Goal: Navigation & Orientation: Find specific page/section

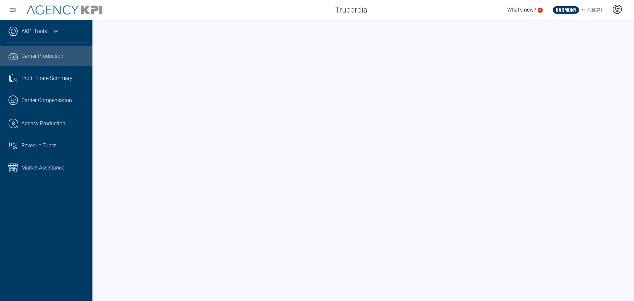
click at [612, 8] on icon at bounding box center [617, 9] width 10 height 10
click at [593, 28] on span "Admin Portal" at bounding box center [585, 27] width 29 height 5
click at [9, 10] on button "button" at bounding box center [13, 9] width 13 height 13
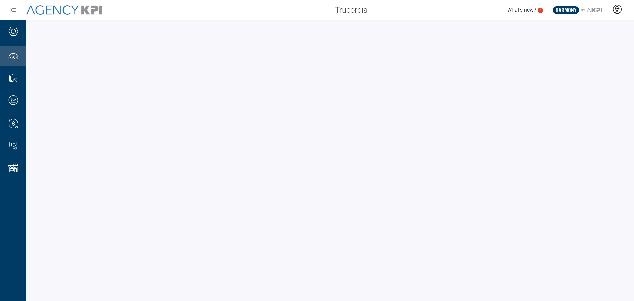
click at [615, 9] on icon at bounding box center [617, 9] width 10 height 10
click at [589, 23] on li "Admin Portal" at bounding box center [591, 27] width 71 height 15
click at [615, 11] on icon at bounding box center [617, 9] width 10 height 10
click at [596, 21] on li "Admin Portal" at bounding box center [591, 27] width 71 height 15
click at [619, 10] on icon at bounding box center [617, 9] width 10 height 10
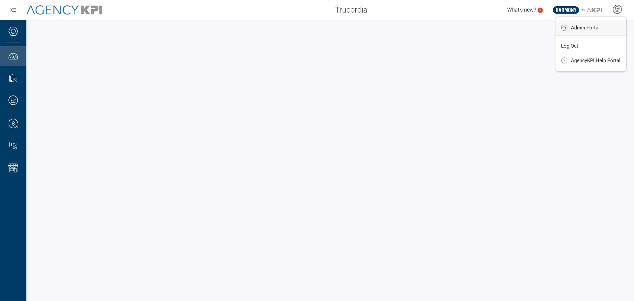
click at [578, 29] on span "Admin Portal" at bounding box center [585, 27] width 29 height 5
click at [565, 6] on icon at bounding box center [566, 10] width 26 height 8
click at [616, 12] on icon at bounding box center [617, 9] width 10 height 10
click at [601, 26] on li "Admin Portal" at bounding box center [591, 27] width 71 height 15
